Goal: Information Seeking & Learning: Learn about a topic

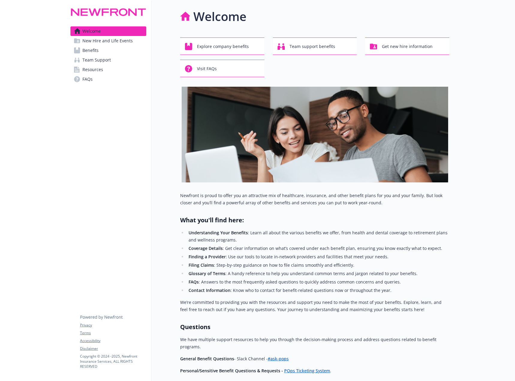
click at [94, 52] on span "Benefits" at bounding box center [90, 51] width 16 height 10
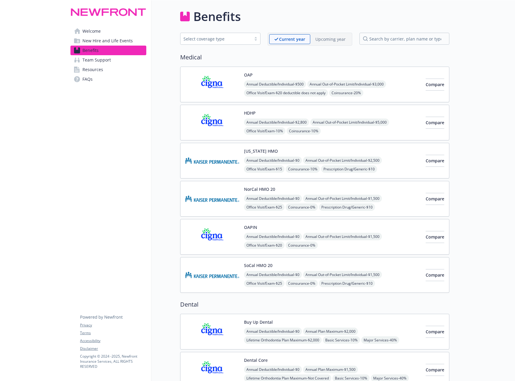
click at [328, 43] on div "Upcoming year" at bounding box center [330, 39] width 40 height 10
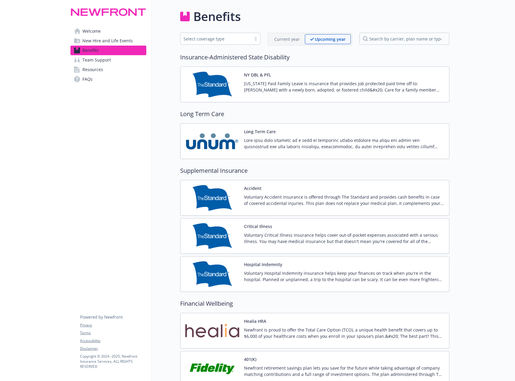
click at [281, 37] on p "Current year" at bounding box center [286, 39] width 25 height 6
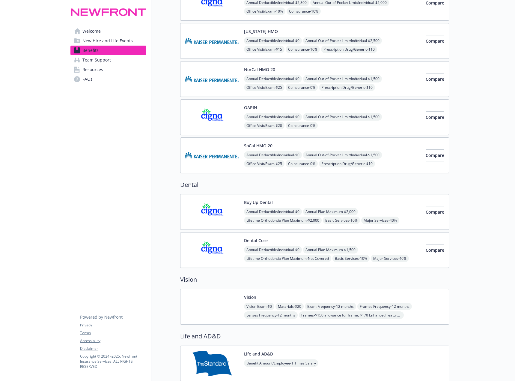
scroll to position [120, 0]
click at [215, 250] on img at bounding box center [212, 249] width 54 height 25
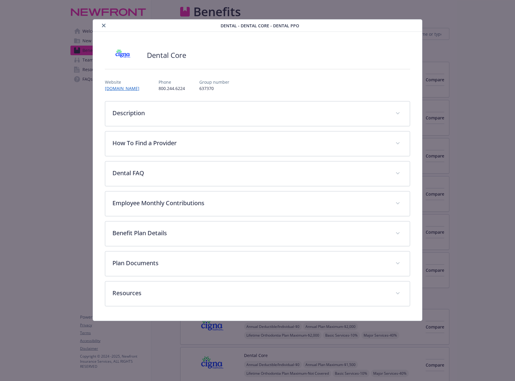
scroll to position [120, 0]
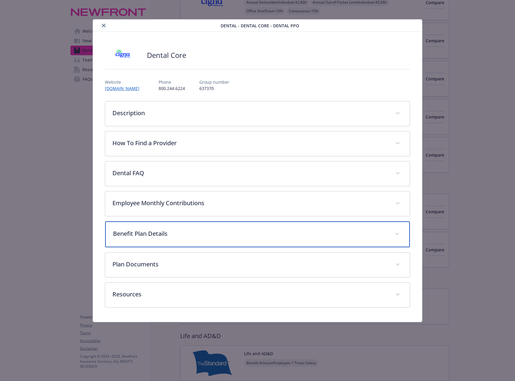
click at [189, 237] on p "Benefit Plan Details" at bounding box center [250, 233] width 275 height 9
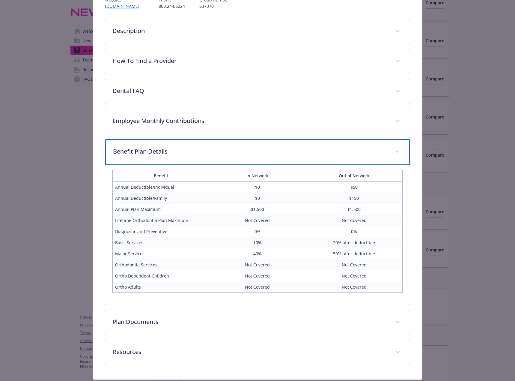
scroll to position [90, 0]
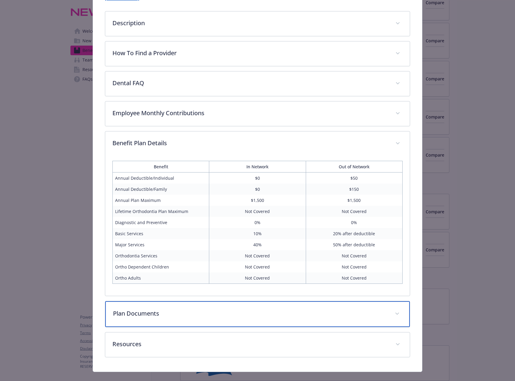
click at [230, 313] on p "Plan Documents" at bounding box center [250, 313] width 275 height 9
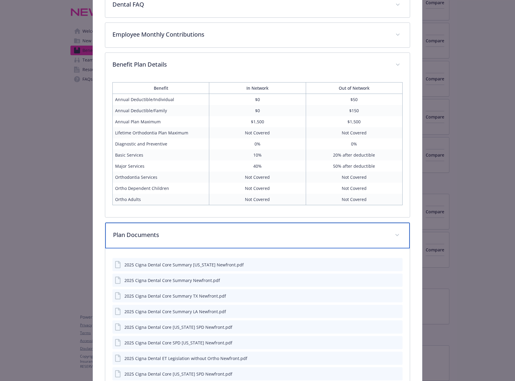
scroll to position [180, 0]
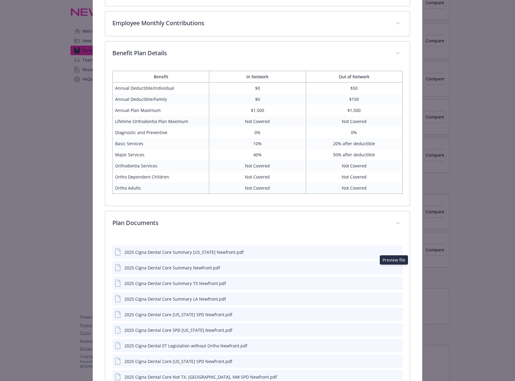
click at [395, 266] on icon "preview file" at bounding box center [396, 267] width 5 height 4
